Goal: Task Accomplishment & Management: Manage account settings

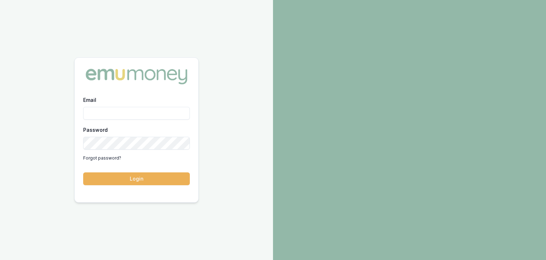
click at [118, 116] on input "Email" at bounding box center [136, 113] width 107 height 13
type input "baron.ketterman@emumoney.com.au"
click at [83, 172] on button "Login" at bounding box center [136, 178] width 107 height 13
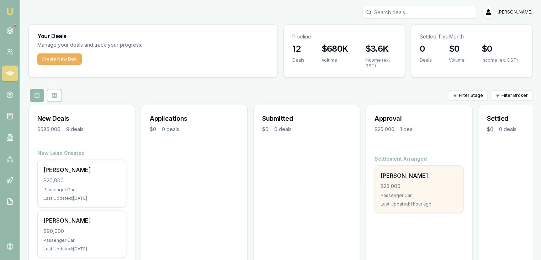
click at [391, 192] on div "Donna Ceba $25,000 Passenger Car Last Updated: 1 hour ago" at bounding box center [419, 188] width 88 height 47
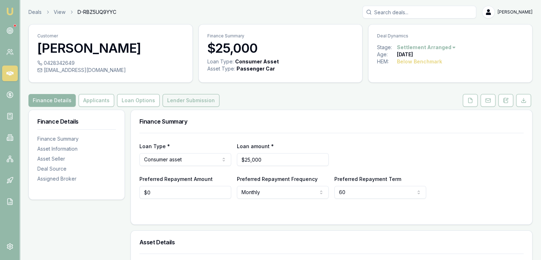
click at [176, 101] on button "Lender Submission" at bounding box center [191, 100] width 57 height 13
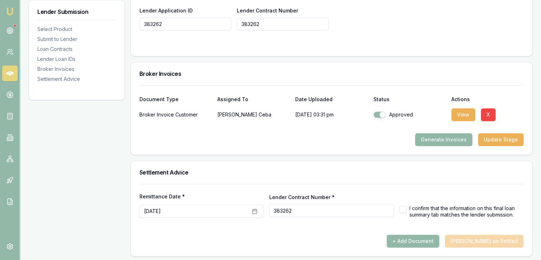
scroll to position [587, 0]
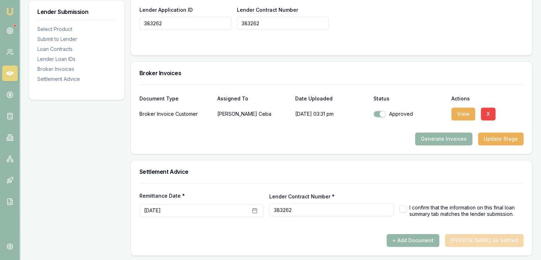
click at [404, 206] on button "button" at bounding box center [402, 208] width 7 height 7
checkbox input "true"
click at [430, 235] on button "+ Add Document" at bounding box center [413, 240] width 53 height 13
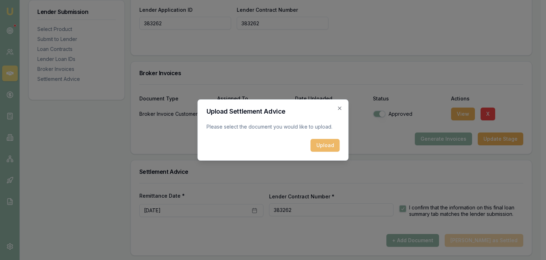
click at [327, 143] on button "Upload" at bounding box center [325, 145] width 29 height 13
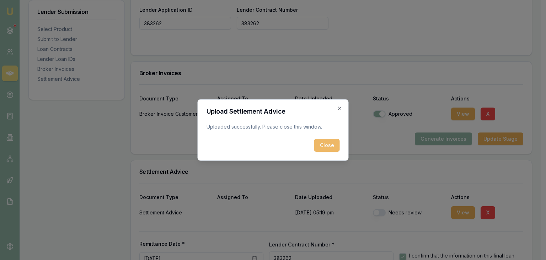
click at [328, 145] on button "Close" at bounding box center [327, 145] width 26 height 13
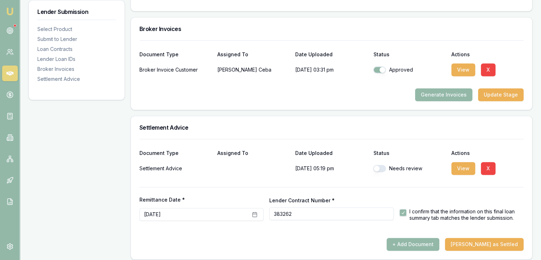
scroll to position [635, 0]
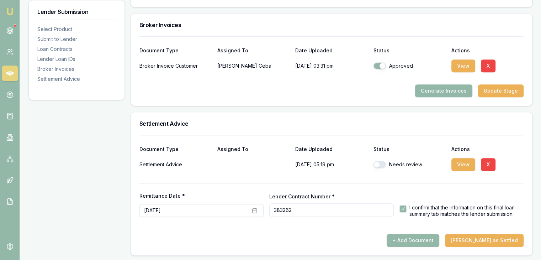
click at [383, 163] on button "button" at bounding box center [379, 164] width 13 height 7
checkbox input "true"
click at [463, 163] on button "View" at bounding box center [463, 164] width 24 height 13
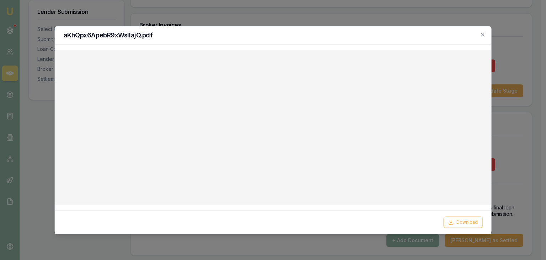
click at [484, 34] on icon "button" at bounding box center [482, 34] width 3 height 3
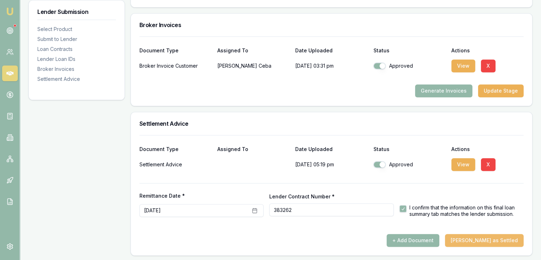
click at [485, 238] on button "Mark Deal as Settled" at bounding box center [484, 240] width 79 height 13
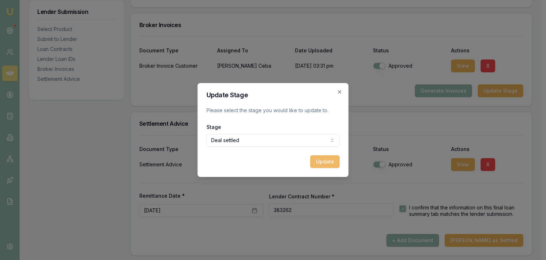
click at [326, 161] on button "Update" at bounding box center [325, 161] width 30 height 13
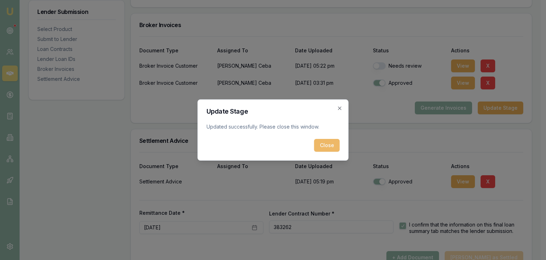
click at [322, 145] on button "Close" at bounding box center [327, 145] width 26 height 13
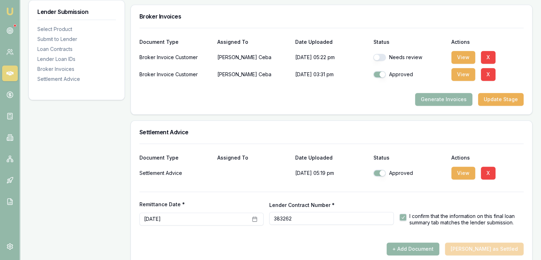
scroll to position [510, 0]
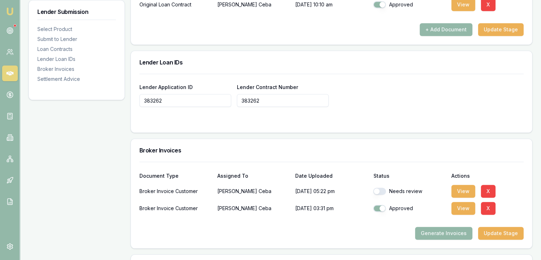
click at [384, 189] on button "button" at bounding box center [379, 190] width 13 height 7
checkbox input "true"
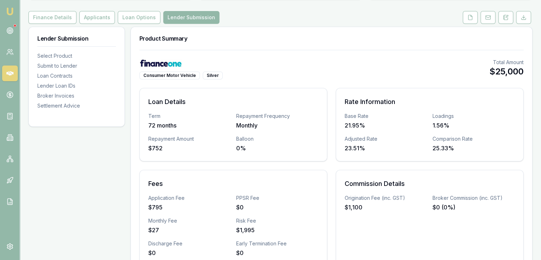
scroll to position [0, 0]
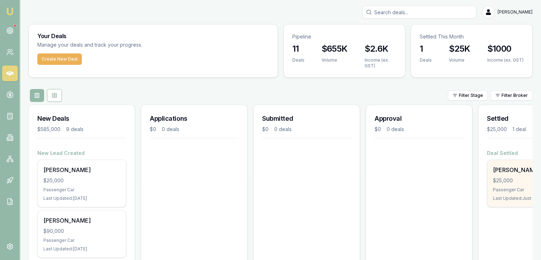
click at [512, 181] on div "$25,000" at bounding box center [531, 180] width 77 height 7
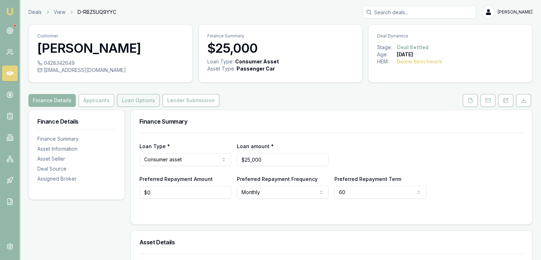
click at [141, 101] on button "Loan Options" at bounding box center [138, 100] width 43 height 13
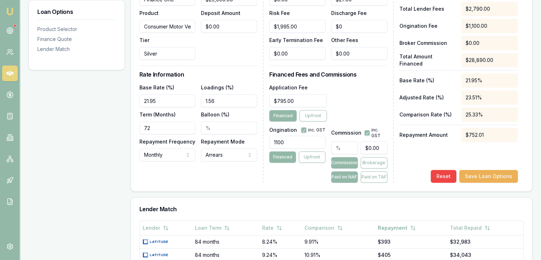
scroll to position [249, 0]
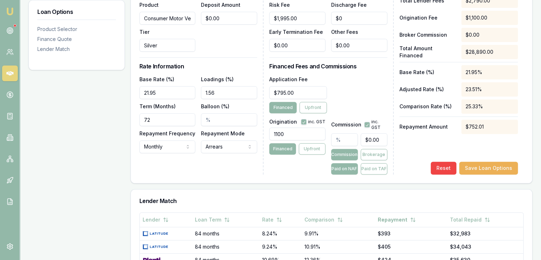
click at [340, 138] on input "text" at bounding box center [344, 139] width 27 height 13
type input "1"
type input "$250.00"
type input "11"
type input "$2,750.00"
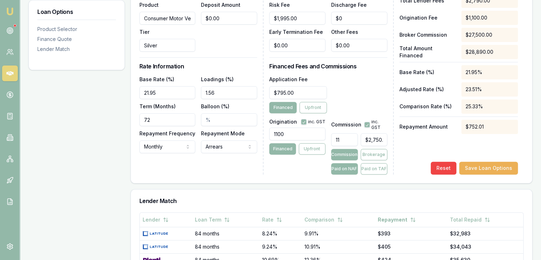
type input "110"
type input "$27,500.00"
type input "1100"
type input "$275,000.00"
type input "1100.00%"
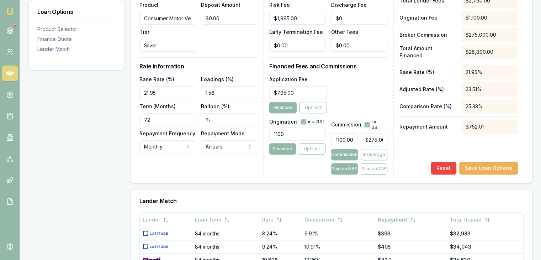
click at [244, 174] on div "Loan Details Lender Finance One Product Consumer Motor Vehicle Tier Silver Tota…" at bounding box center [201, 69] width 124 height 209
type input "275000"
click at [363, 138] on input "275000" at bounding box center [374, 139] width 27 height 13
drag, startPoint x: 383, startPoint y: 138, endPoint x: 336, endPoint y: 145, distance: 47.8
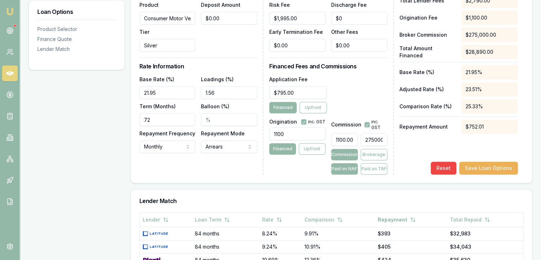
click at [336, 145] on div "1100.00% 275000 Commission Brokerage Paid on NAF Paid on TAF" at bounding box center [359, 152] width 56 height 44
type input "0.004"
type input "1"
type input "0.044000000000000004"
type input "11"
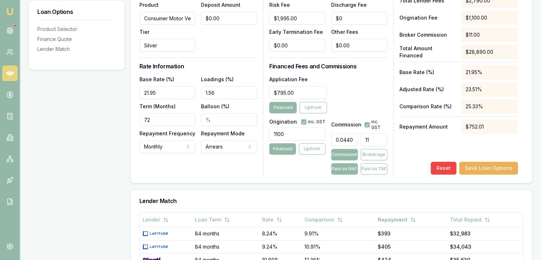
type input "0.44"
type input "110"
type input "4.3999999999999995"
type input "$1,100.00"
click at [411, 147] on div "Net Amount Financed $25,000.00 Total Lender Fees $2,790.00 Origination Fee $1,1…" at bounding box center [458, 73] width 118 height 201
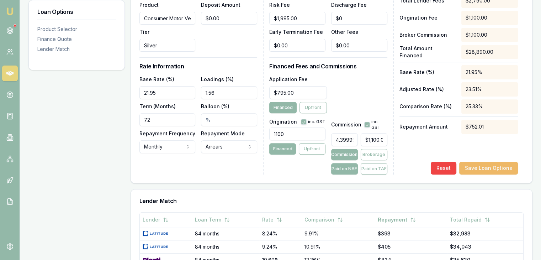
click at [474, 166] on button "Save Loan Options" at bounding box center [488, 167] width 59 height 13
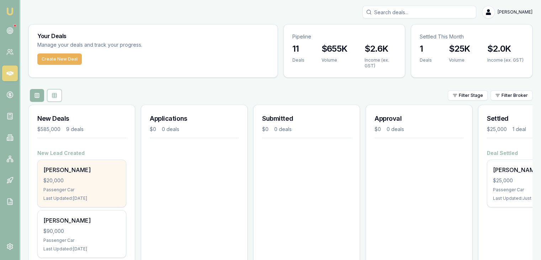
click at [77, 184] on div "Raquel Smith $20,000 Passenger Car Last Updated: 1 day ago" at bounding box center [82, 183] width 88 height 47
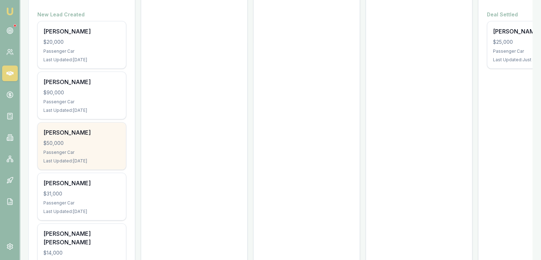
scroll to position [142, 0]
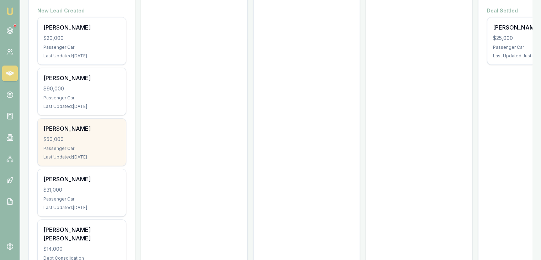
click at [72, 140] on div "$50,000" at bounding box center [81, 138] width 77 height 7
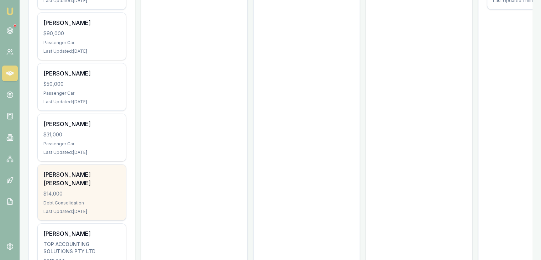
scroll to position [213, 0]
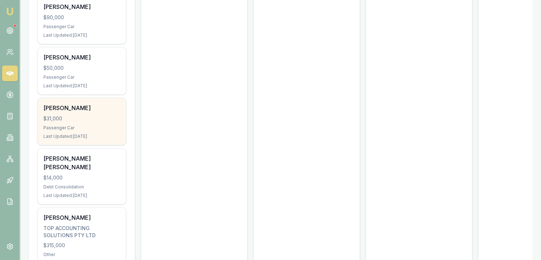
click at [78, 127] on div "Passenger Car" at bounding box center [81, 128] width 77 height 6
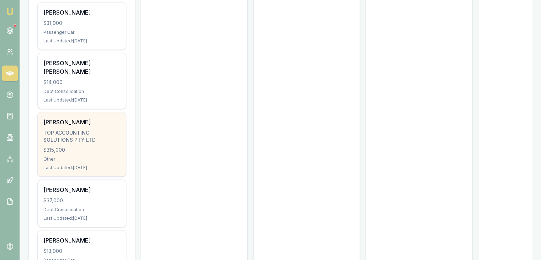
scroll to position [320, 0]
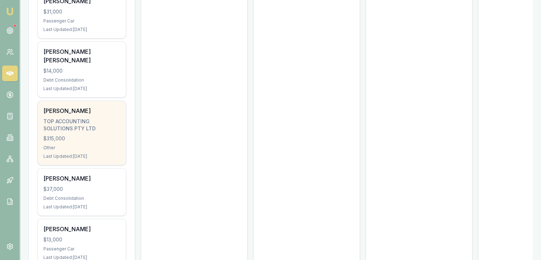
click at [80, 122] on div "TOP ACCOUNTING SOLUTIONS PTY LTD" at bounding box center [81, 125] width 77 height 14
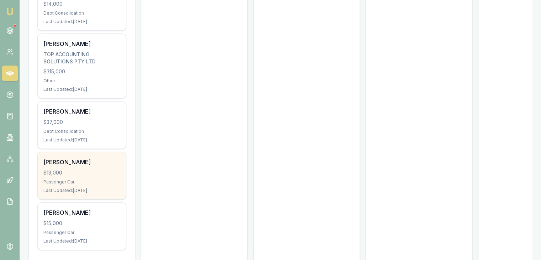
scroll to position [398, 0]
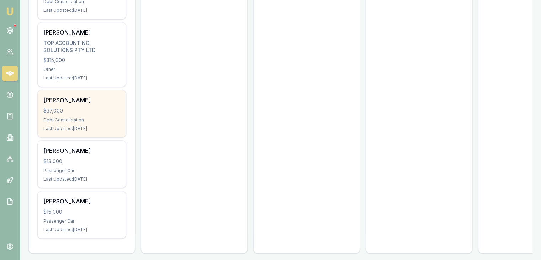
click at [86, 107] on div "Sarah Walker $37,000 Debt Consolidation Last Updated: 2 days ago" at bounding box center [82, 113] width 88 height 47
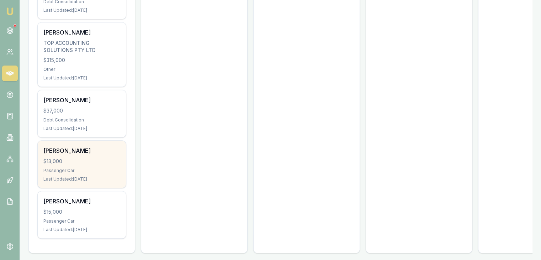
click at [79, 157] on div "Simone Nicolas $13,000 Passenger Car Last Updated: 2 days ago" at bounding box center [82, 163] width 88 height 47
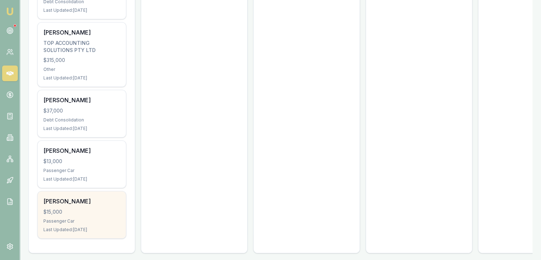
click at [64, 208] on div "$15,000" at bounding box center [81, 211] width 77 height 7
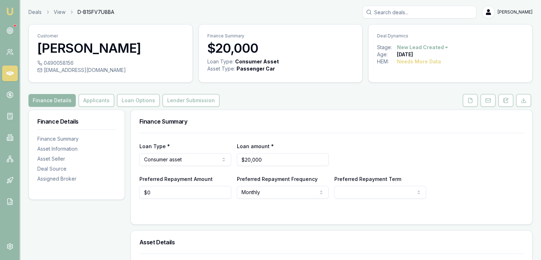
click at [444, 48] on html "Emu Broker Deals View D-B1SFV7U8BA Baron Ketterman Toggle Menu Customer Raquel …" at bounding box center [270, 130] width 541 height 260
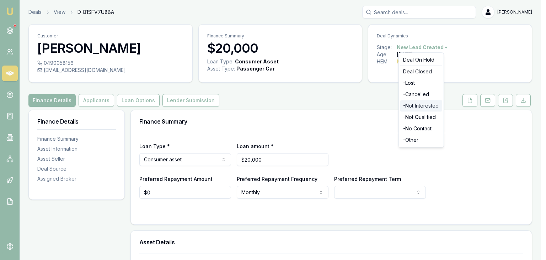
click at [422, 105] on div "- Not Interested" at bounding box center [421, 105] width 42 height 11
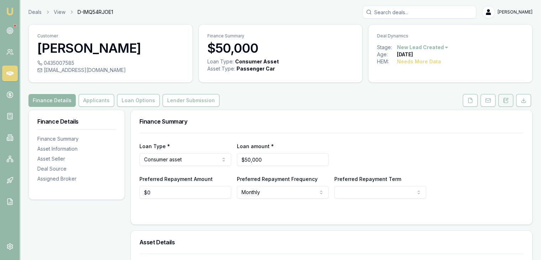
click at [506, 98] on icon at bounding box center [506, 100] width 6 height 6
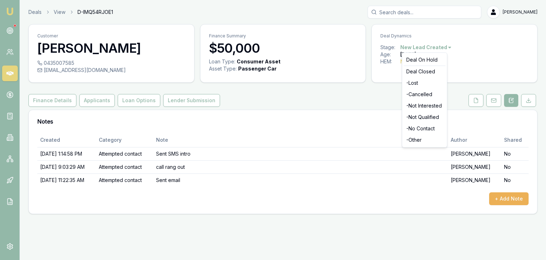
click at [447, 47] on html "Emu Broker Deals View D-IMQ54RJOE1 [PERSON_NAME] Toggle Menu Customer [PERSON_N…" at bounding box center [273, 130] width 546 height 260
click at [423, 129] on div "- No Contact" at bounding box center [425, 128] width 42 height 11
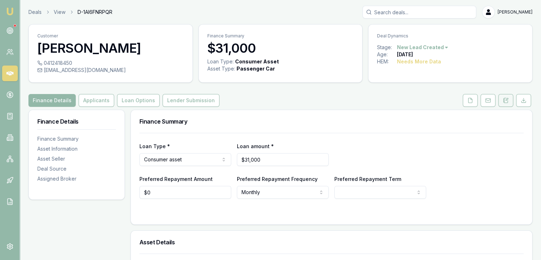
click at [505, 100] on icon at bounding box center [506, 100] width 6 height 6
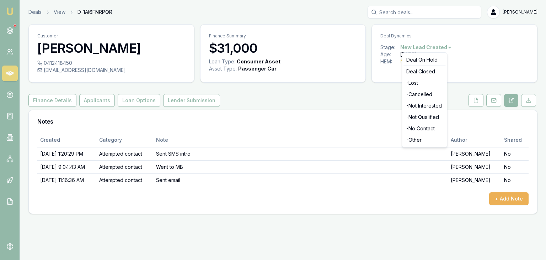
click at [448, 46] on html "Emu Broker Deals View D-1AI6FNRPQR Baron Ketterman Toggle Menu Customer mersede…" at bounding box center [273, 130] width 546 height 260
click at [417, 128] on div "- No Contact" at bounding box center [425, 128] width 42 height 11
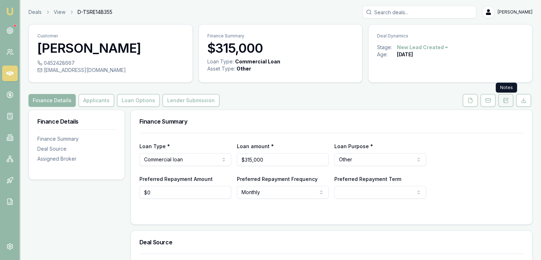
click at [506, 101] on icon at bounding box center [506, 100] width 6 height 6
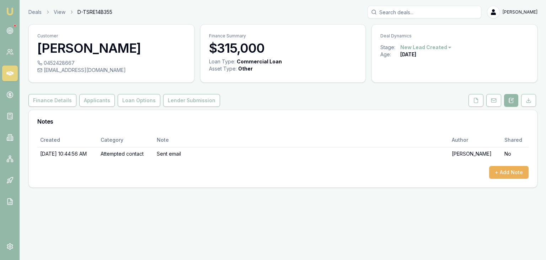
click at [447, 47] on html "Emu Broker Deals View D-TSRE14B355 Baron Ketterman Toggle Menu Customer Kei Ko …" at bounding box center [273, 130] width 546 height 260
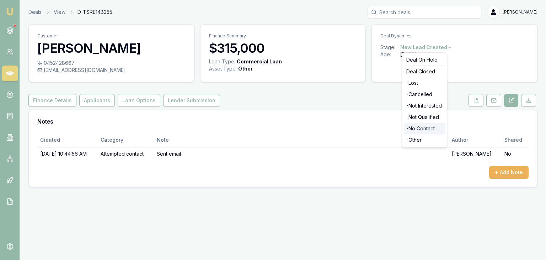
click at [415, 128] on div "- No Contact" at bounding box center [425, 128] width 42 height 11
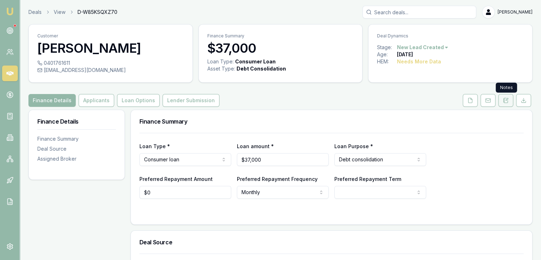
click at [506, 101] on icon at bounding box center [506, 100] width 6 height 6
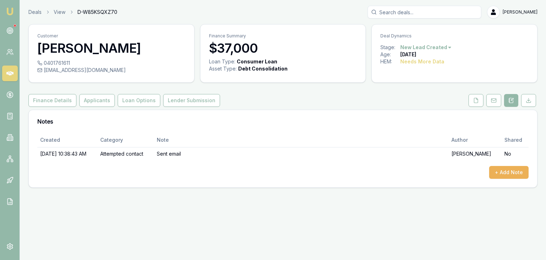
click at [447, 47] on html "Emu Broker Deals View D-W85KSQXZ70 [PERSON_NAME] Toggle Menu Customer [PERSON_N…" at bounding box center [273, 130] width 546 height 260
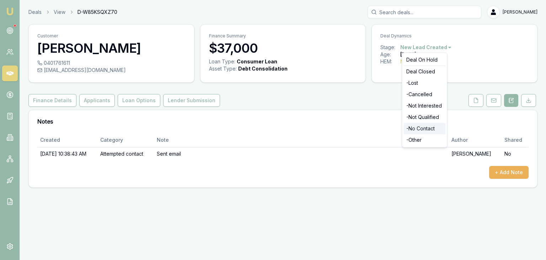
click at [416, 128] on div "- No Contact" at bounding box center [425, 128] width 42 height 11
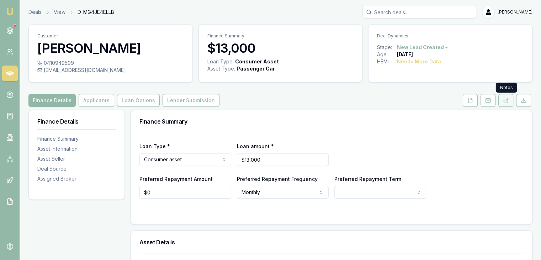
click at [506, 100] on icon at bounding box center [506, 100] width 6 height 6
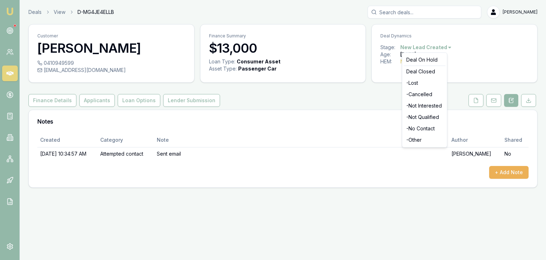
click at [447, 47] on html "Emu Broker Deals View D-MG4JE4ELLB [PERSON_NAME] Toggle Menu Customer [PERSON_N…" at bounding box center [273, 130] width 546 height 260
click at [421, 127] on div "- No Contact" at bounding box center [425, 128] width 42 height 11
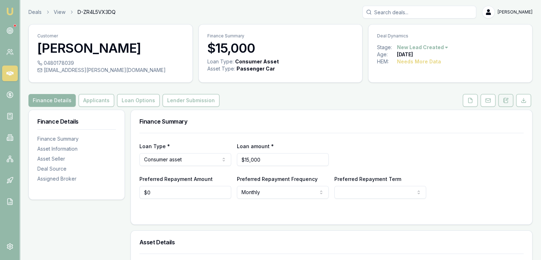
click at [505, 101] on icon at bounding box center [506, 100] width 6 height 6
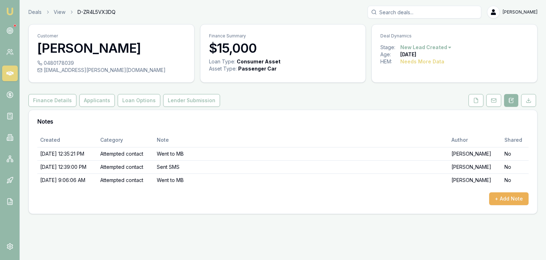
click at [449, 46] on html "Emu Broker Deals View D-ZR4L5VX3DQ Baron Ketterman Toggle Menu Customer Fergus …" at bounding box center [273, 130] width 546 height 260
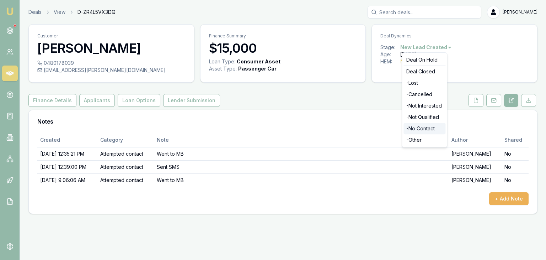
click at [423, 127] on div "- No Contact" at bounding box center [425, 128] width 42 height 11
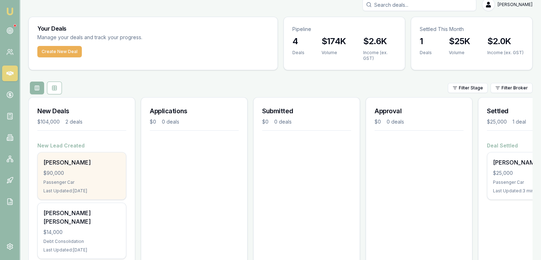
scroll to position [28, 0]
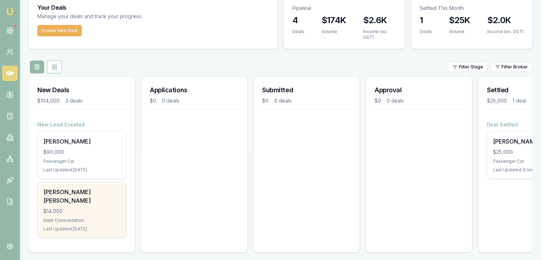
click at [93, 217] on div "Debt Consolidation" at bounding box center [81, 220] width 77 height 6
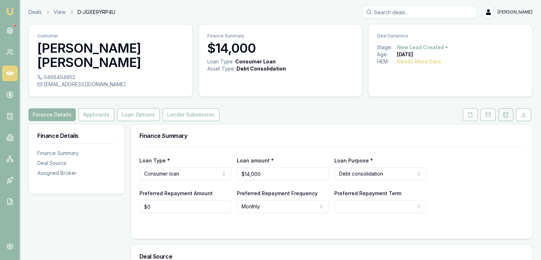
click at [506, 112] on icon at bounding box center [506, 115] width 6 height 6
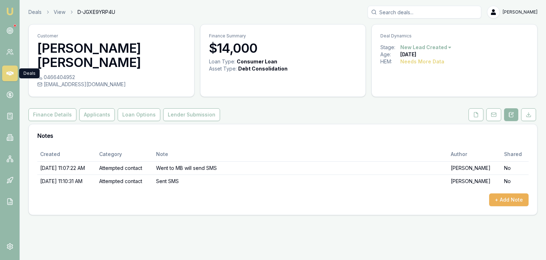
click at [9, 73] on icon at bounding box center [9, 73] width 7 height 4
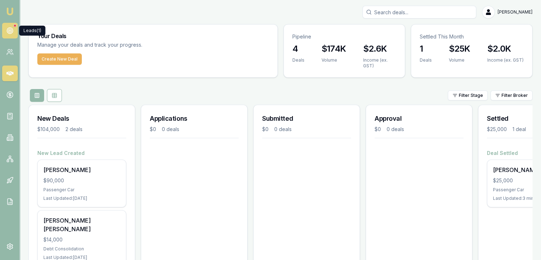
click at [10, 30] on circle at bounding box center [9, 30] width 1 height 1
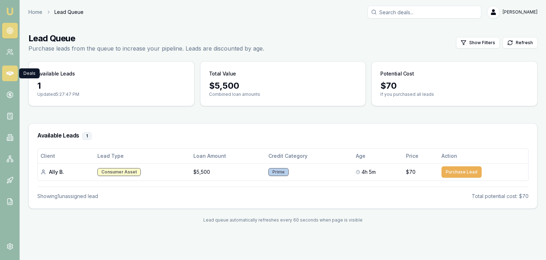
click at [9, 74] on icon at bounding box center [9, 73] width 7 height 4
